Goal: Task Accomplishment & Management: Complete application form

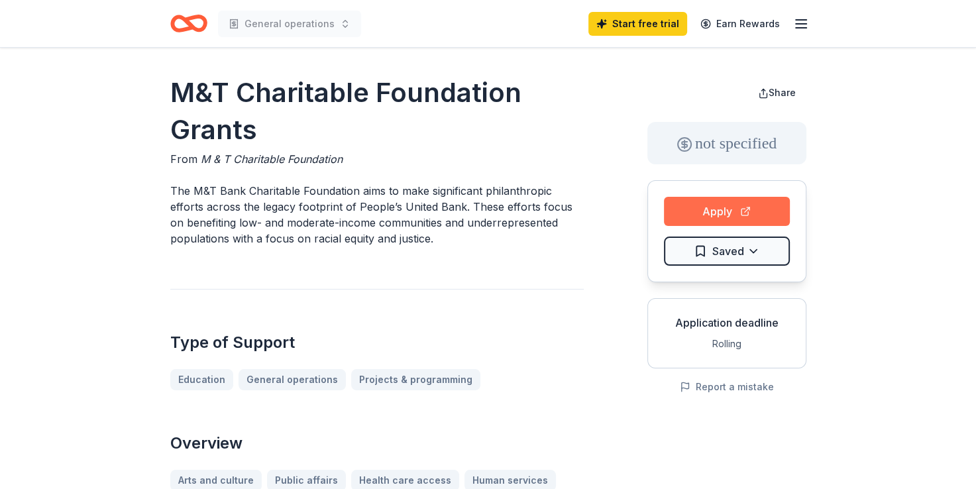
click at [755, 203] on button "Apply" at bounding box center [727, 211] width 126 height 29
click at [759, 262] on html "General operations Start free trial Earn Rewards M&T Charitable Foundation Gran…" at bounding box center [488, 244] width 976 height 489
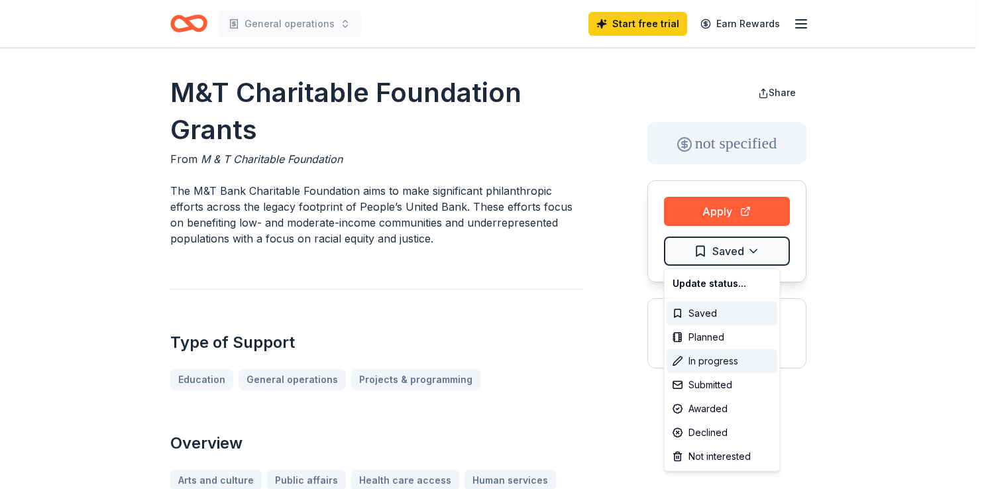
click at [722, 362] on div "In progress" at bounding box center [722, 361] width 110 height 24
click at [721, 211] on html "General operations Start free trial Earn Rewards M&T Charitable Foundation Gran…" at bounding box center [493, 244] width 986 height 489
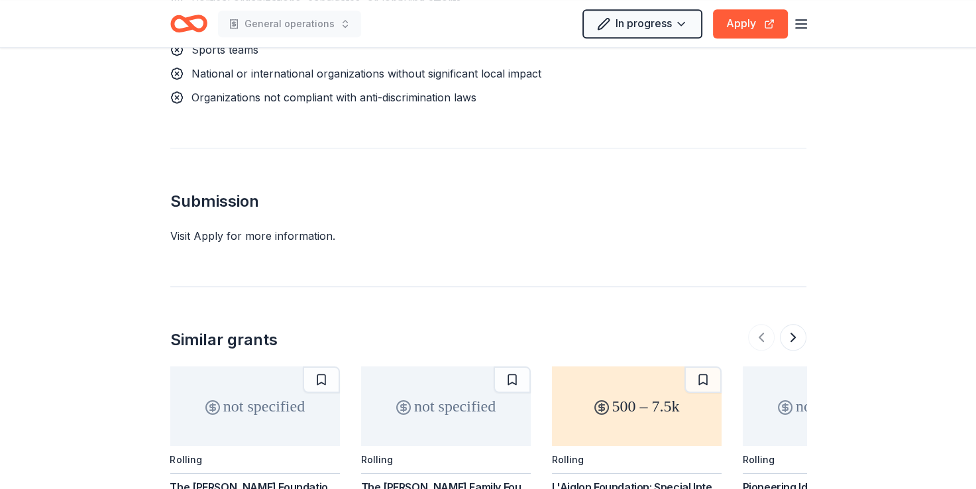
scroll to position [1193, 0]
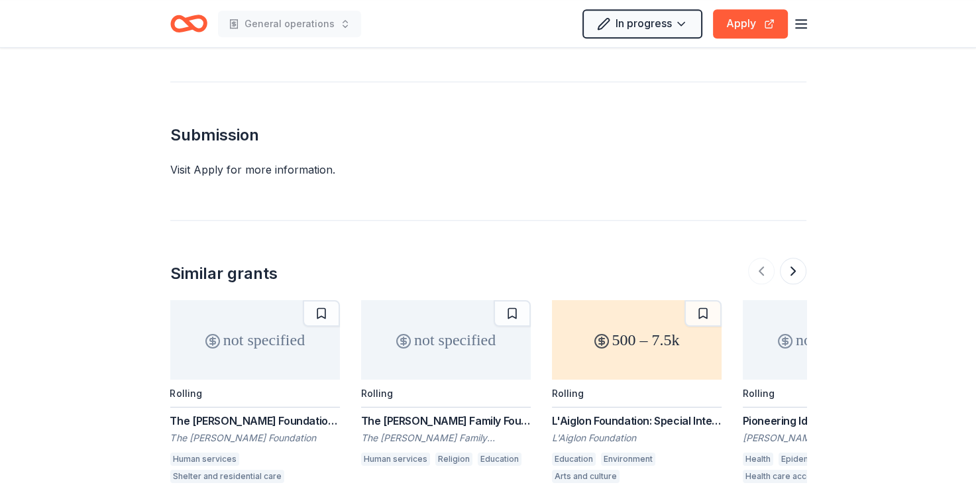
click at [649, 363] on div "500 – 7.5k" at bounding box center [637, 340] width 170 height 80
click at [748, 22] on button "Apply" at bounding box center [750, 23] width 75 height 29
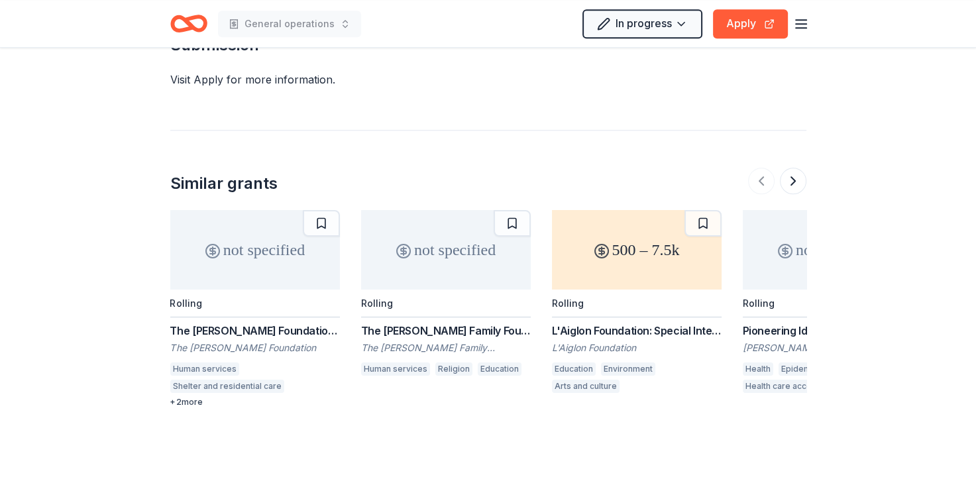
scroll to position [1381, 0]
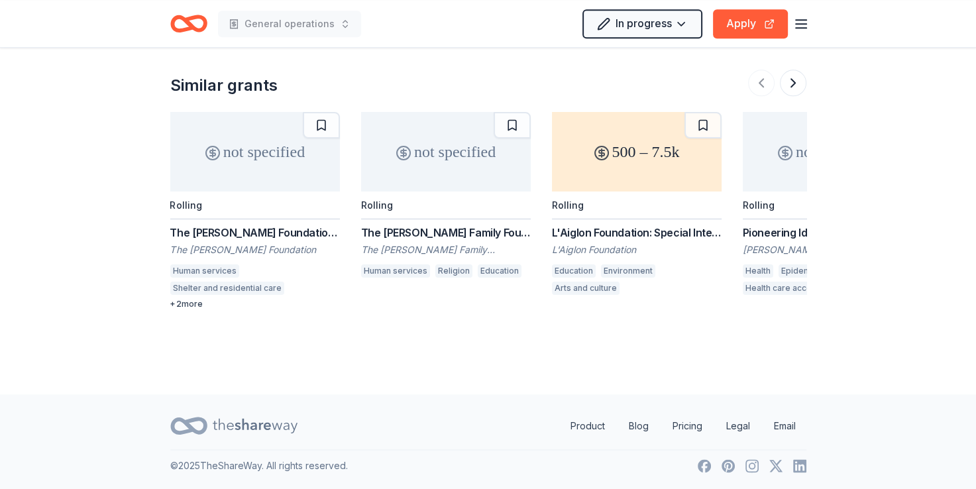
click at [649, 182] on div "500 – 7.5k" at bounding box center [637, 152] width 170 height 80
click at [776, 24] on button "Apply" at bounding box center [750, 23] width 75 height 29
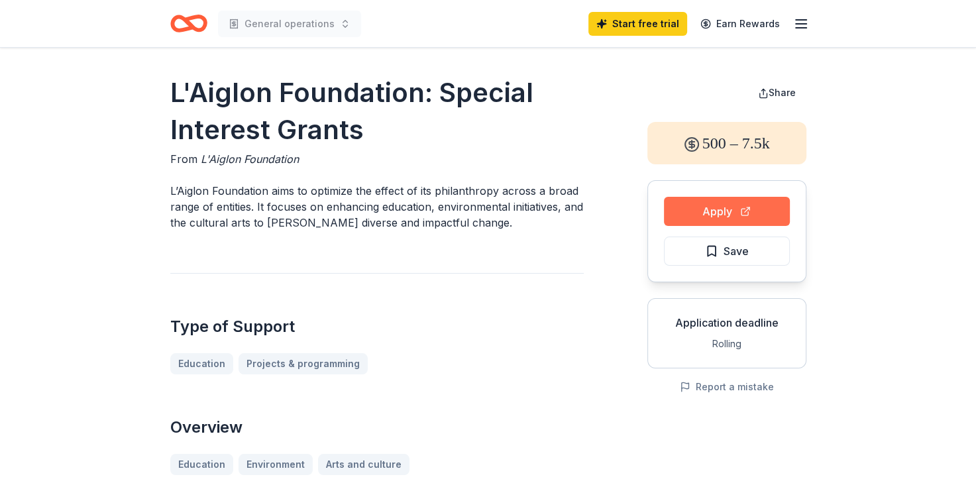
click at [729, 206] on button "Apply" at bounding box center [727, 211] width 126 height 29
